Goal: Task Accomplishment & Management: Manage account settings

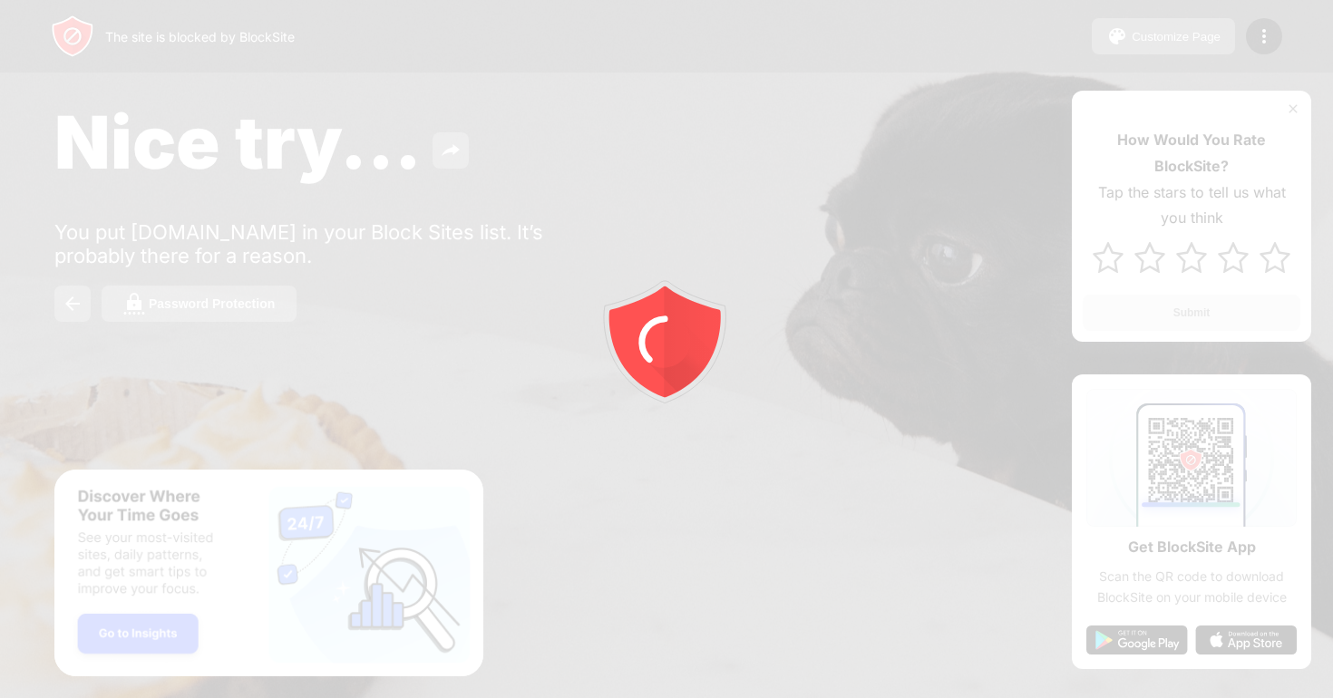
click at [1263, 35] on div at bounding box center [666, 349] width 1333 height 698
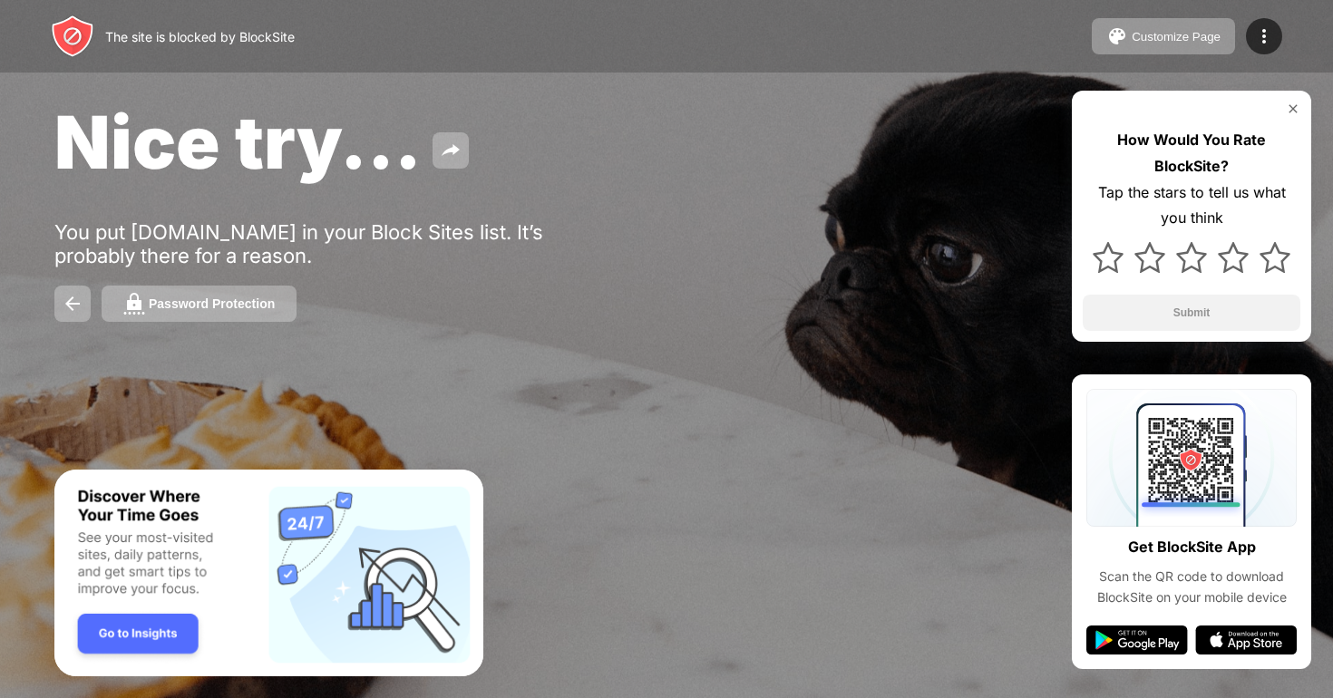
click at [1263, 35] on img at bounding box center [1264, 36] width 22 height 22
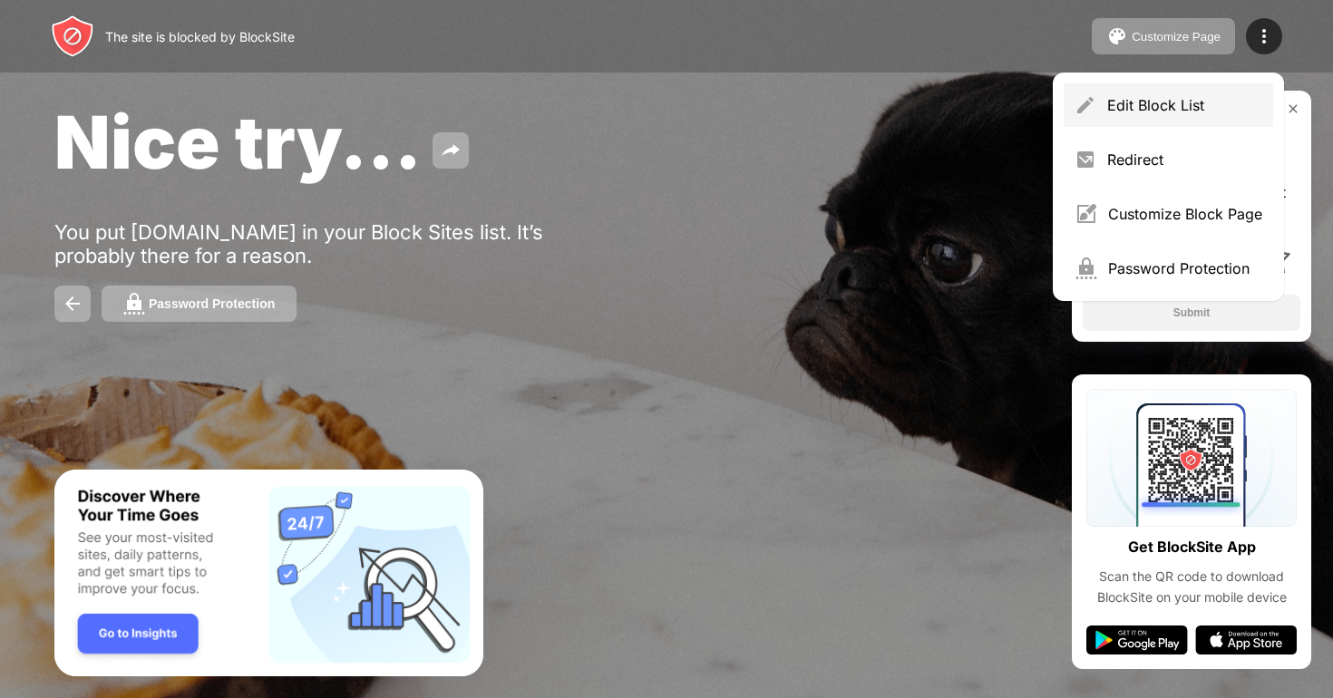
click at [1161, 89] on div "Edit Block List" at bounding box center [1167, 105] width 209 height 44
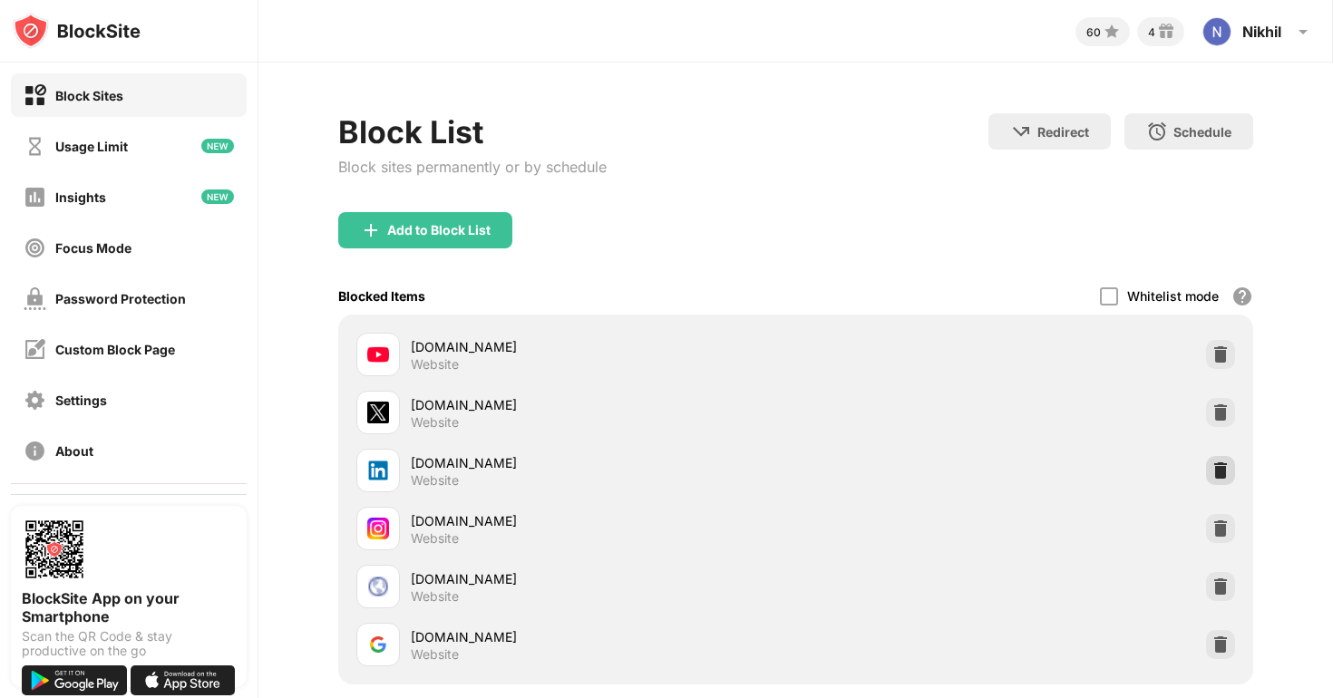
click at [1219, 461] on img at bounding box center [1220, 470] width 18 height 18
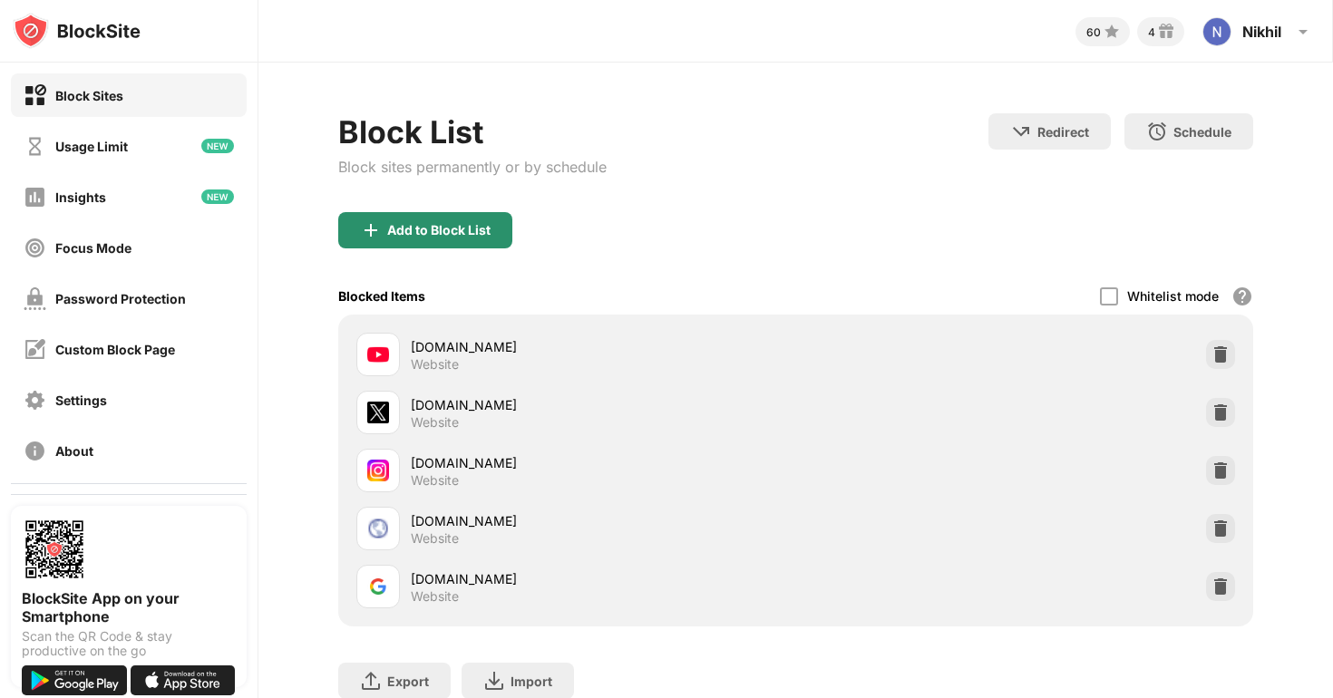
click at [433, 232] on div "Add to Block List" at bounding box center [438, 230] width 103 height 15
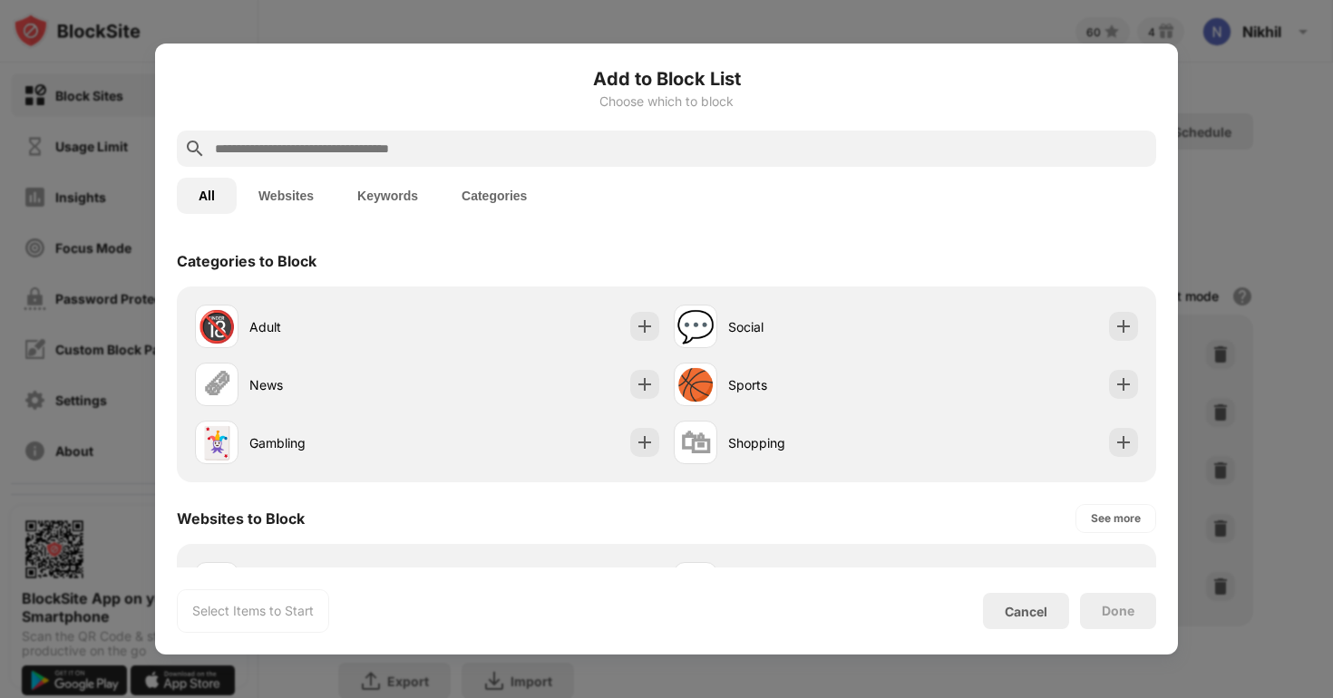
click at [365, 155] on input "text" at bounding box center [680, 149] width 935 height 22
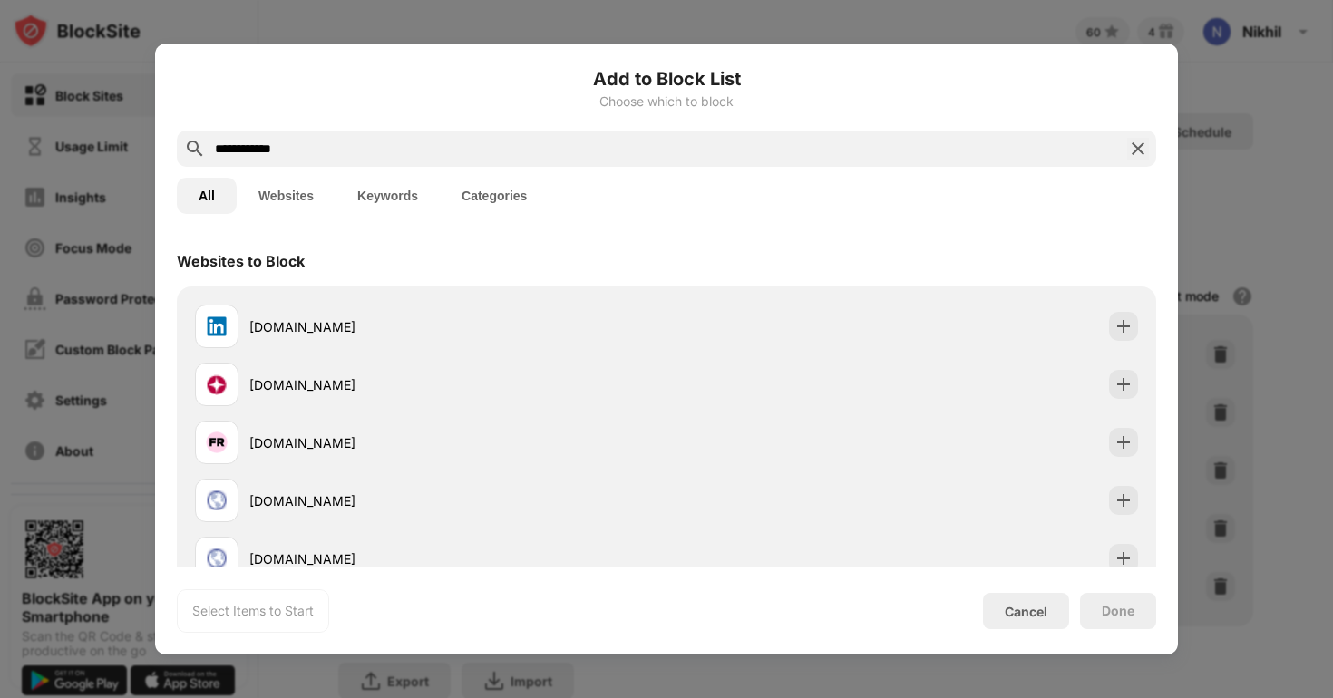
type input "**********"
click at [384, 299] on div "[DOMAIN_NAME]" at bounding box center [666, 326] width 957 height 58
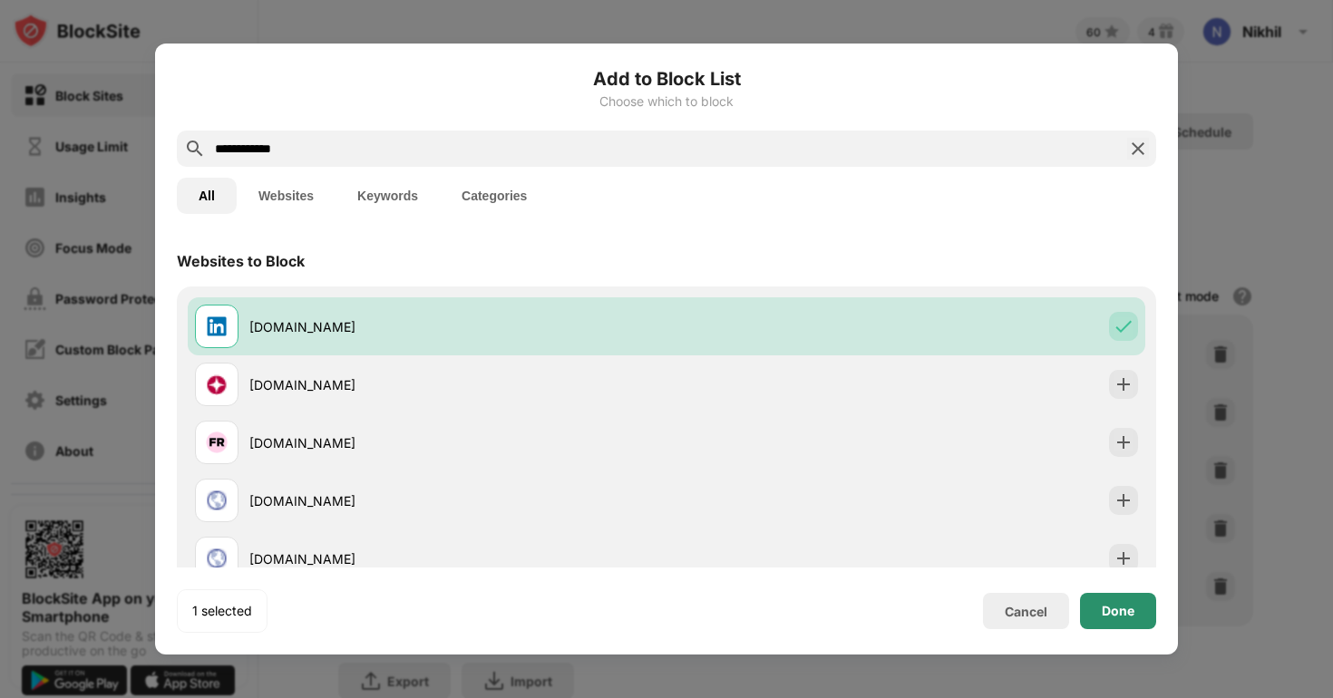
click at [1125, 608] on div "Done" at bounding box center [1117, 611] width 33 height 15
